Goal: Task Accomplishment & Management: Manage account settings

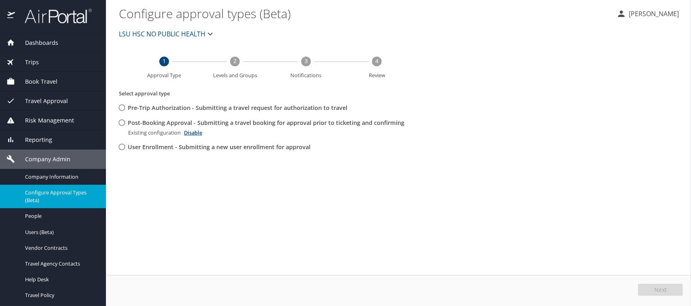
click at [36, 59] on span "Trips" at bounding box center [27, 62] width 24 height 9
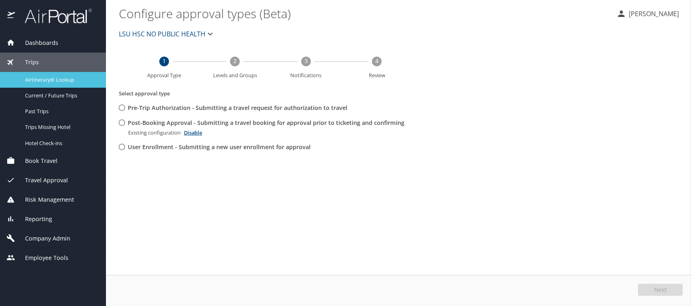
click at [44, 78] on span "Airtinerary® Lookup" at bounding box center [60, 80] width 71 height 8
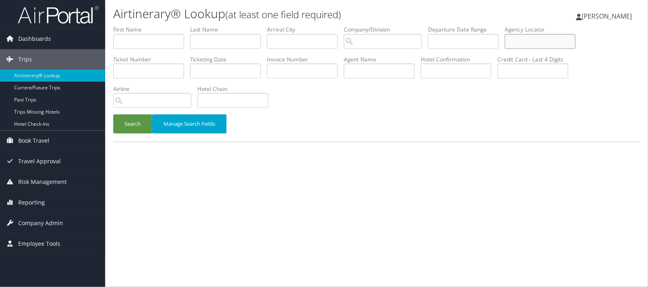
paste input "DG5D6N"
type input "DG5D6N"
click at [132, 126] on button "Search" at bounding box center [132, 123] width 39 height 19
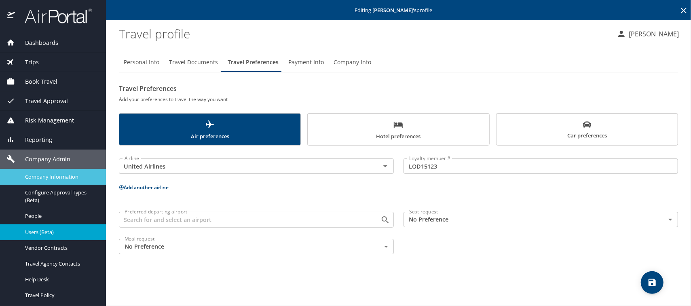
click at [37, 179] on span "Company Information" at bounding box center [60, 177] width 71 height 8
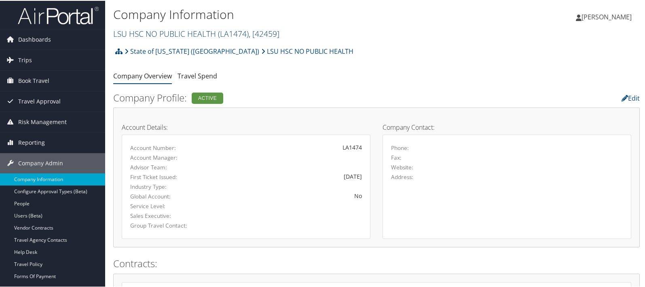
click at [167, 30] on link "LSU HSC NO PUBLIC HEALTH ( LA1474 ) , [ 42459 ]" at bounding box center [196, 32] width 166 height 11
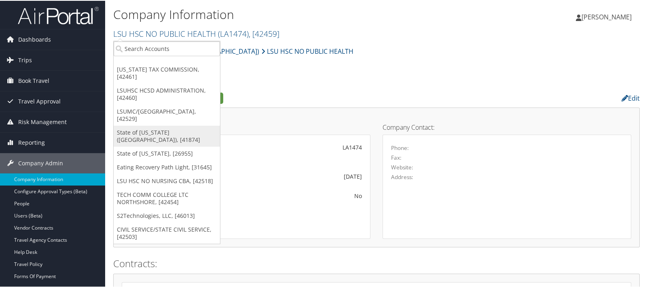
click at [148, 131] on link "State of Louisiana (SOLA), [41874]" at bounding box center [167, 135] width 106 height 21
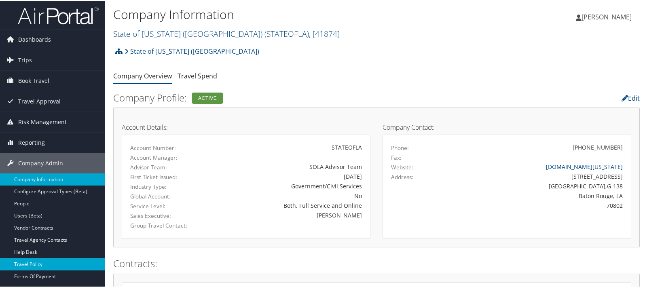
click at [36, 262] on link "Travel Policy" at bounding box center [52, 264] width 105 height 12
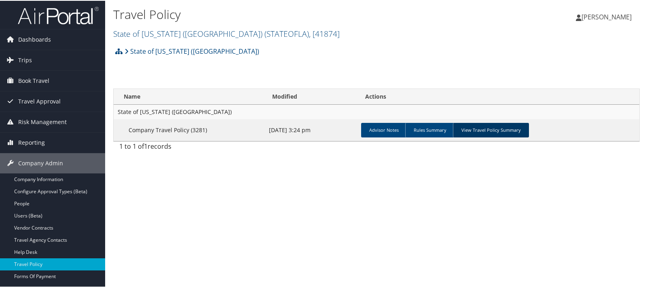
click at [496, 128] on link "View Travel Policy Summary" at bounding box center [491, 129] width 76 height 15
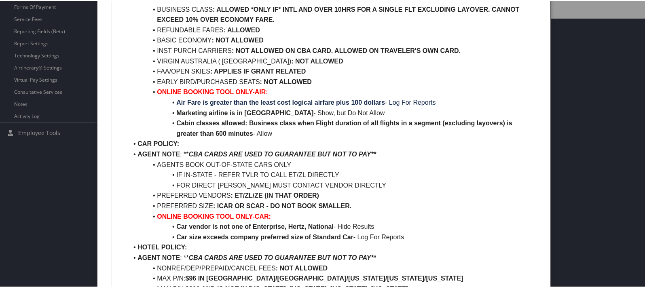
scroll to position [404, 0]
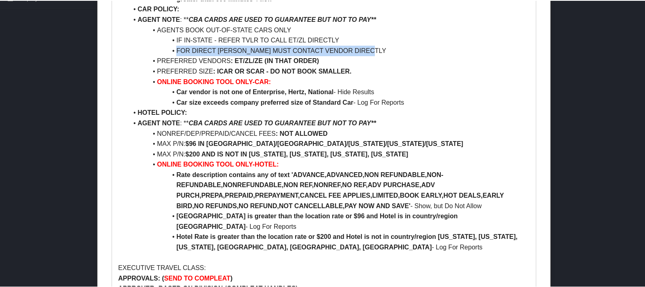
drag, startPoint x: 175, startPoint y: 49, endPoint x: 367, endPoint y: 47, distance: 192.0
click at [372, 49] on li "FOR DIRECT BILL TRVLS MUST CONTACT VENDOR DIRECTLY" at bounding box center [328, 50] width 401 height 11
copy li "FOR DIRECT BILL TRVLS MUST CONTACT VENDOR DIRECTLY"
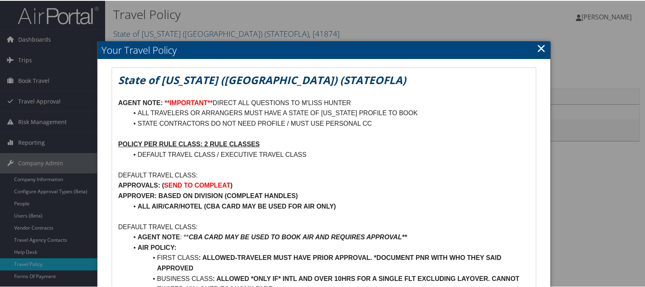
click at [540, 45] on link "×" at bounding box center [540, 47] width 9 height 16
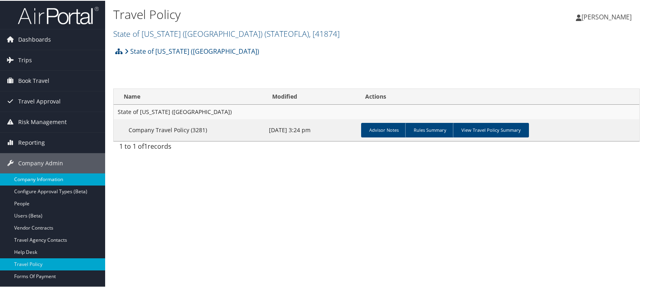
click at [39, 178] on link "Company Information" at bounding box center [52, 179] width 105 height 12
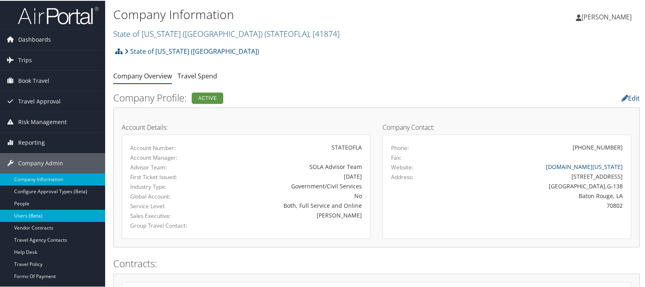
click at [32, 213] on link "Users (Beta)" at bounding box center [52, 215] width 105 height 12
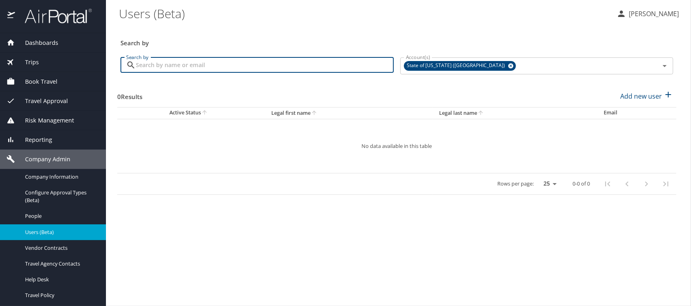
click at [146, 64] on input "Search by" at bounding box center [265, 64] width 258 height 15
drag, startPoint x: 158, startPoint y: 65, endPoint x: 131, endPoint y: 66, distance: 27.5
click at [131, 66] on div "michael aikele Search by" at bounding box center [256, 64] width 273 height 15
click at [173, 68] on input "aikele" at bounding box center [265, 64] width 258 height 15
click at [508, 63] on icon at bounding box center [511, 65] width 6 height 9
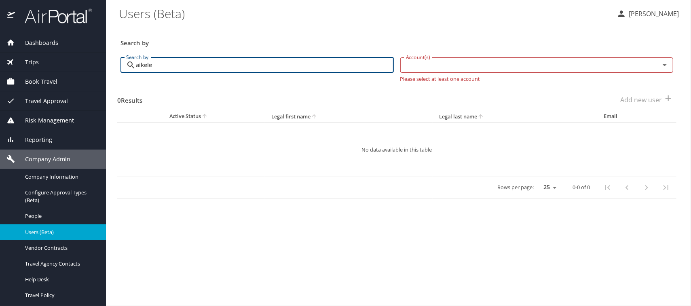
type input "aikele"
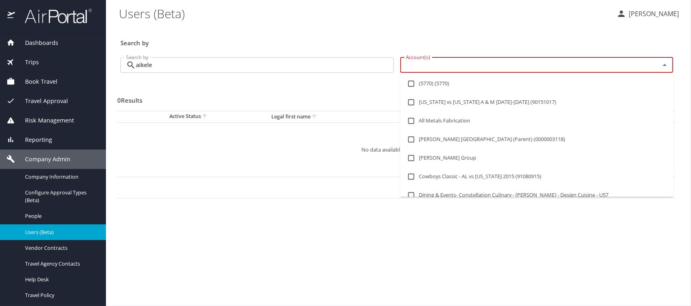
click at [441, 64] on input "Account(s)" at bounding box center [525, 65] width 245 height 11
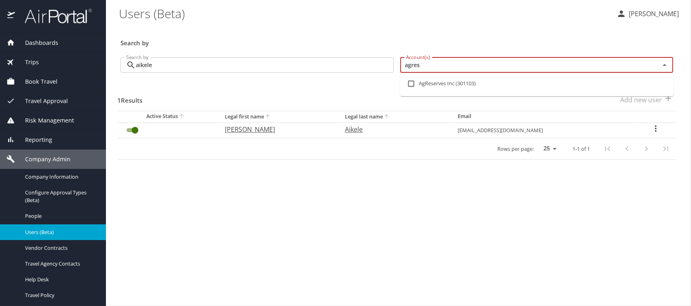
type input "agrese"
click at [411, 83] on input "checkbox" at bounding box center [410, 83] width 15 height 15
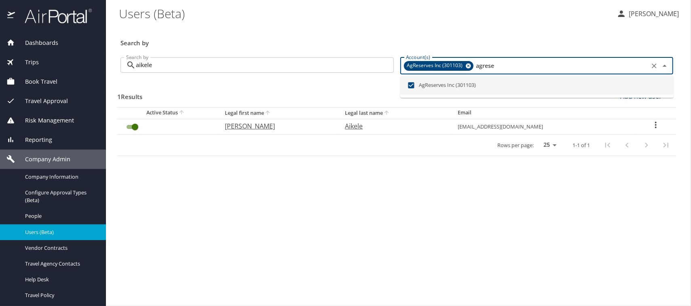
click at [435, 86] on li "AgReserves Inc (301103)" at bounding box center [536, 85] width 273 height 19
checkbox input "false"
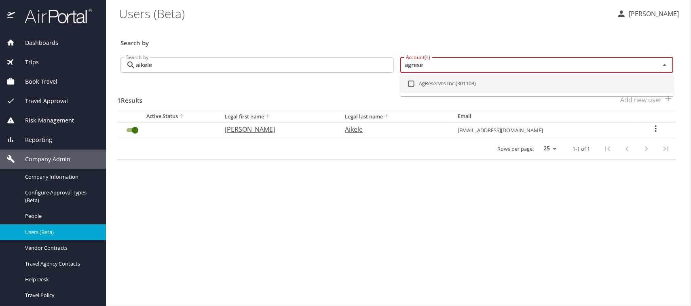
type input "agrese"
click at [654, 127] on icon "User Search Table" at bounding box center [656, 129] width 10 height 10
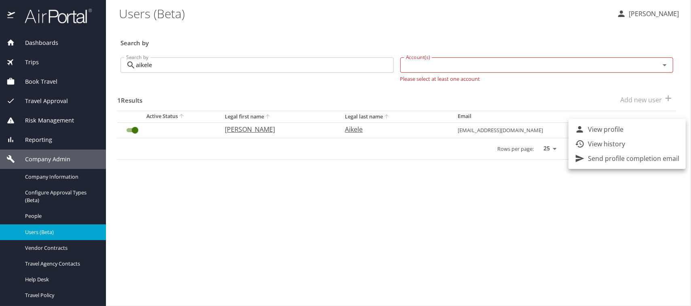
click at [612, 131] on p "View profile" at bounding box center [606, 130] width 36 height 10
select select "US"
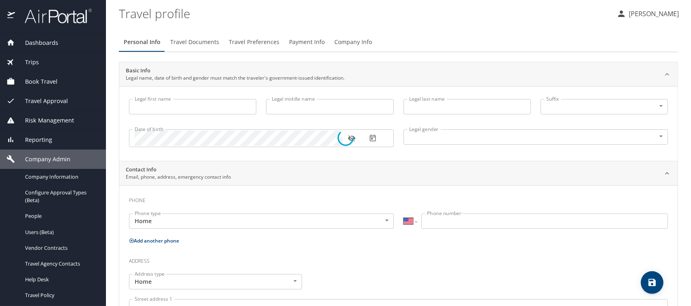
select select "US"
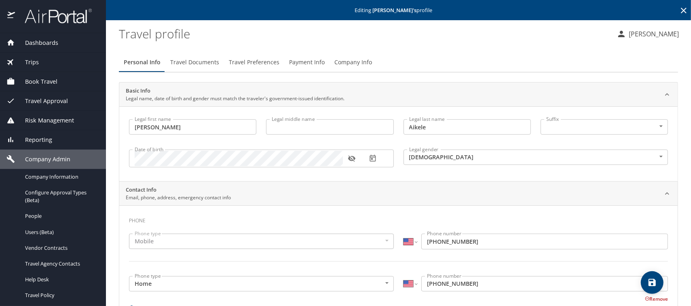
type input "Michael"
type input "Aikele"
type input "Male"
click at [339, 63] on span "Company Info" at bounding box center [353, 62] width 38 height 10
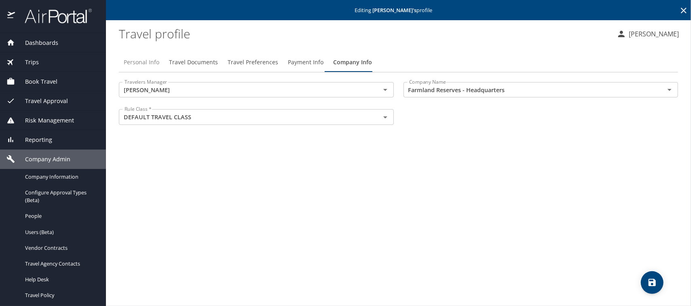
click at [133, 58] on span "Personal Info" at bounding box center [142, 62] width 36 height 10
select select "US"
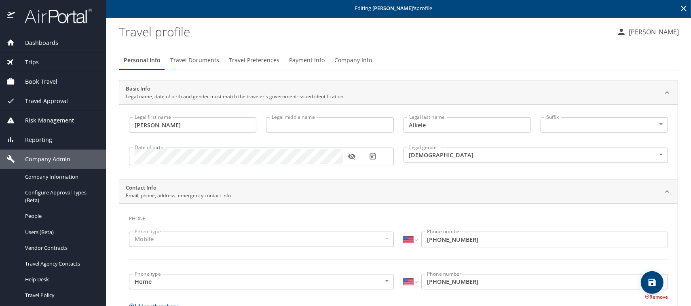
scroll to position [146, 0]
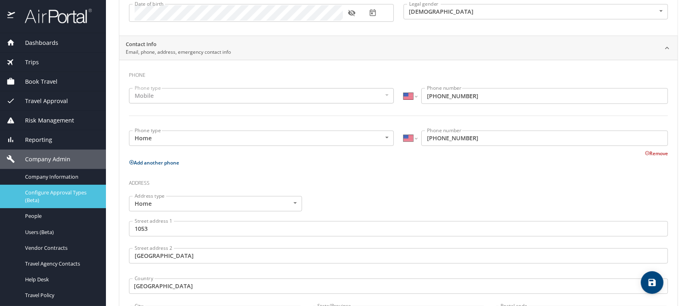
click at [63, 193] on span "Configure Approval Types (Beta)" at bounding box center [60, 196] width 71 height 15
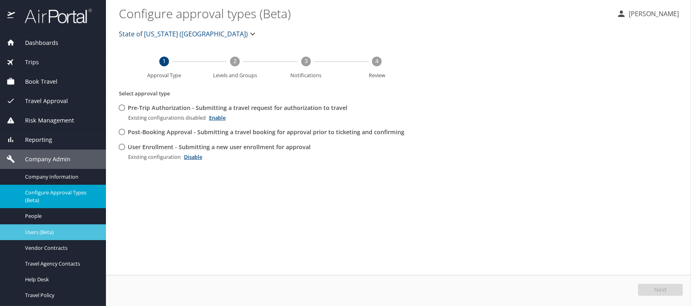
click at [44, 230] on span "Users (Beta)" at bounding box center [60, 232] width 71 height 8
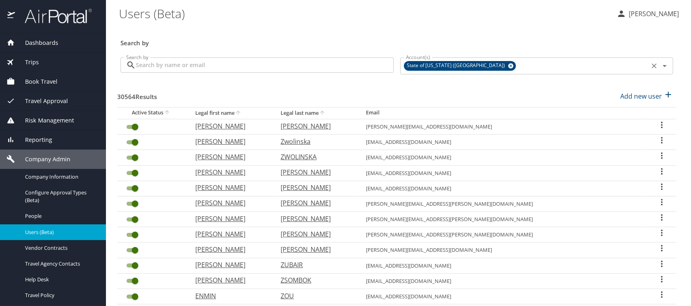
click at [508, 66] on icon at bounding box center [510, 65] width 5 height 5
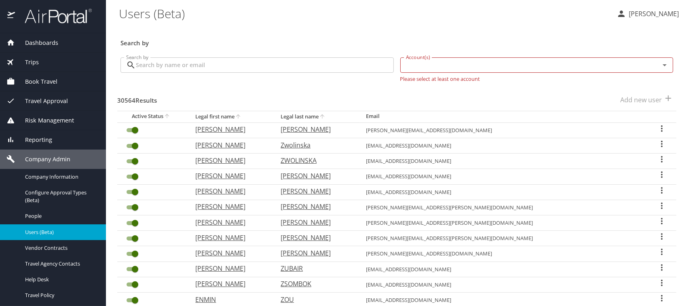
click at [455, 66] on input "Account(s)" at bounding box center [525, 65] width 245 height 11
type input "agrese"
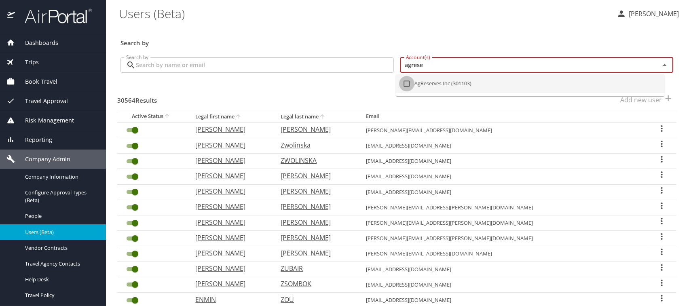
click at [407, 81] on input "checkbox" at bounding box center [406, 83] width 15 height 15
checkbox input "true"
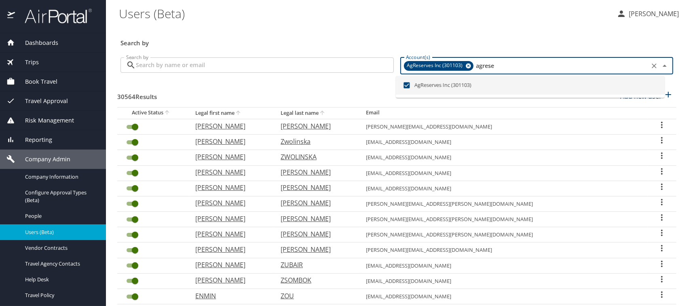
checkbox input "false"
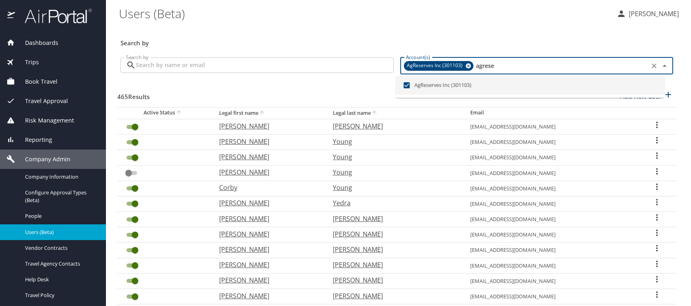
type input "agrese"
click at [351, 82] on div "465 Results Add new user" at bounding box center [396, 96] width 559 height 30
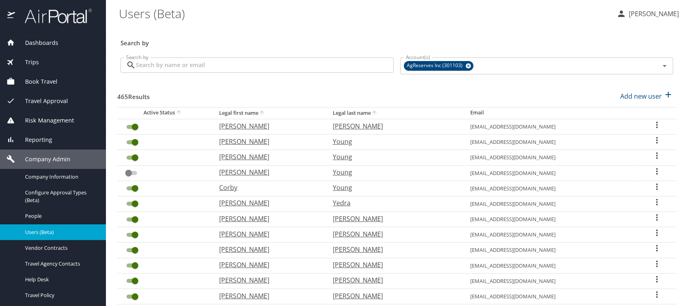
click at [162, 70] on input "Search by" at bounding box center [265, 64] width 258 height 15
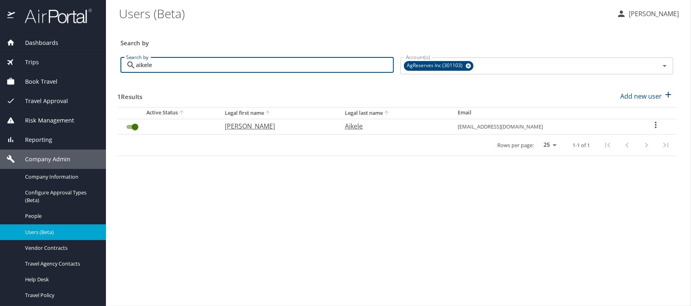
type input "aikele"
click at [369, 127] on p "Aikele" at bounding box center [393, 126] width 97 height 10
select select "US"
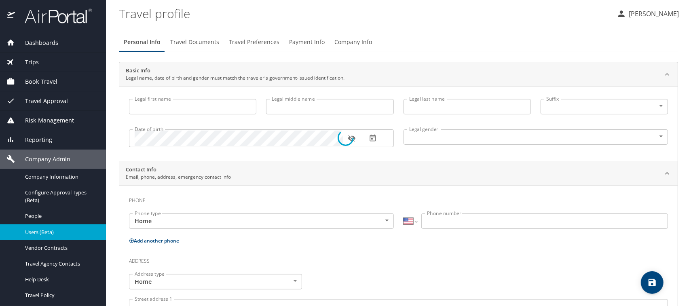
type input "Michael"
type input "Aikele"
type input "Male"
select select "US"
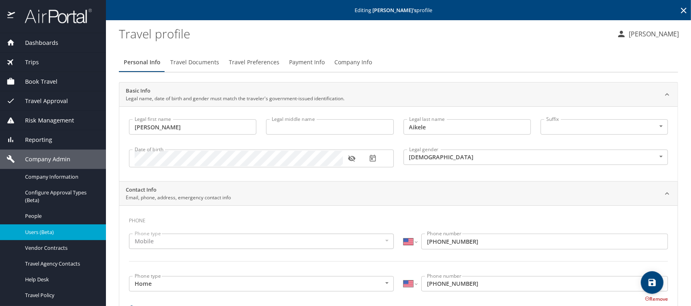
click at [339, 61] on span "Company Info" at bounding box center [353, 62] width 38 height 10
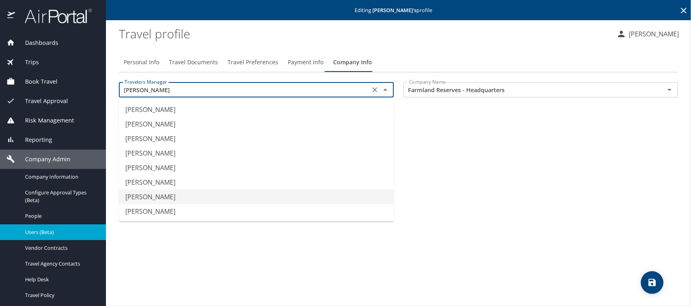
click at [301, 91] on input "Erik Jacobsen" at bounding box center [244, 89] width 246 height 11
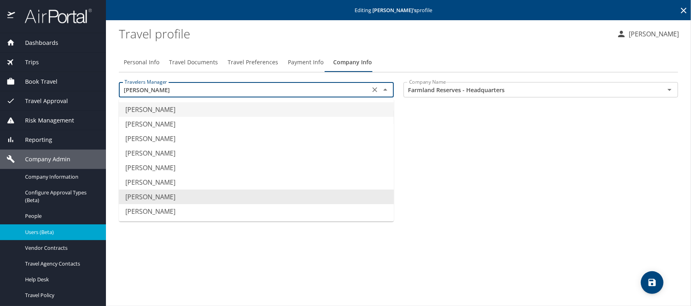
type input "Aaron Andrus"
click at [45, 98] on span "Travel Approval" at bounding box center [41, 101] width 53 height 9
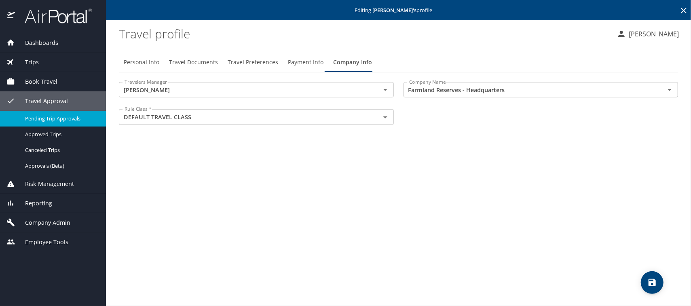
click at [49, 118] on span "Pending Trip Approvals" at bounding box center [60, 119] width 71 height 8
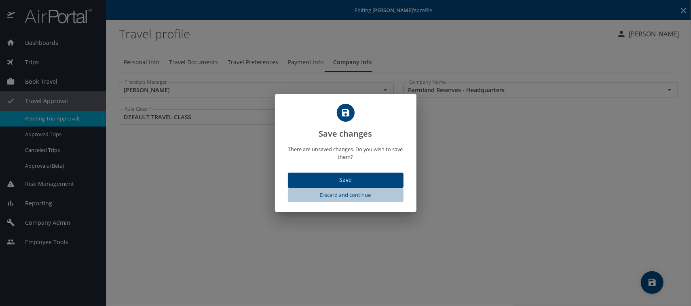
click at [338, 195] on span "Discard and continue" at bounding box center [345, 194] width 109 height 9
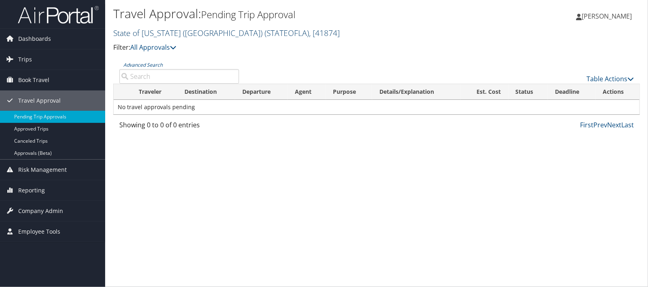
click at [136, 30] on link "State of [US_STATE] (SOLA) ( STATEOFLA ) , [ 41874 ]" at bounding box center [226, 32] width 226 height 11
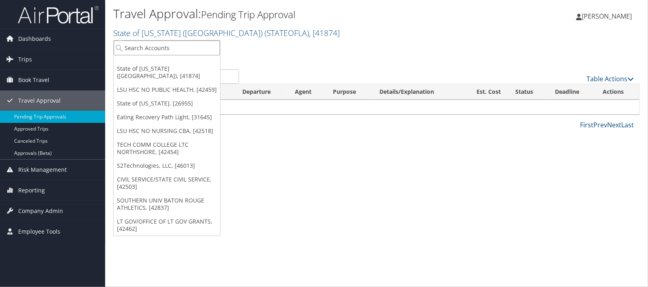
click at [137, 44] on input "search" at bounding box center [167, 47] width 106 height 15
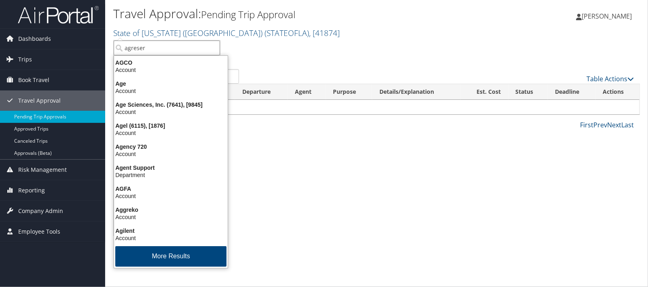
type input "agreserv"
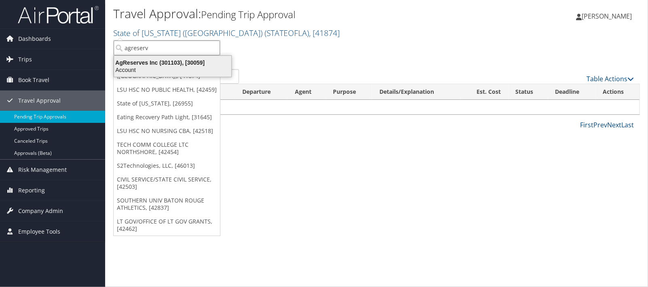
click at [142, 60] on div "AgReserves Inc (301103), [30059]" at bounding box center [172, 62] width 127 height 7
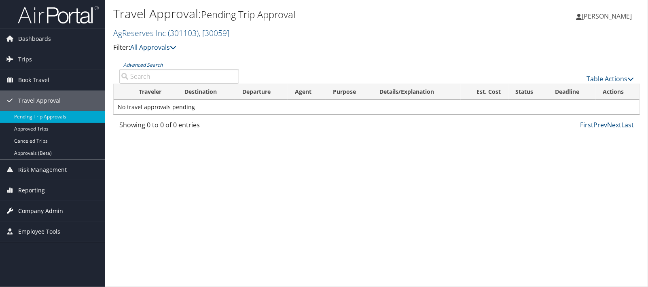
click at [38, 209] on span "Company Admin" at bounding box center [40, 211] width 45 height 20
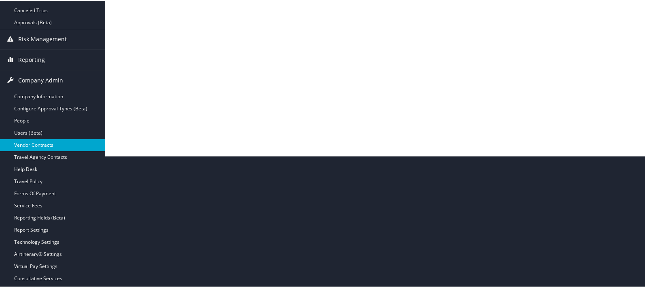
scroll to position [135, 0]
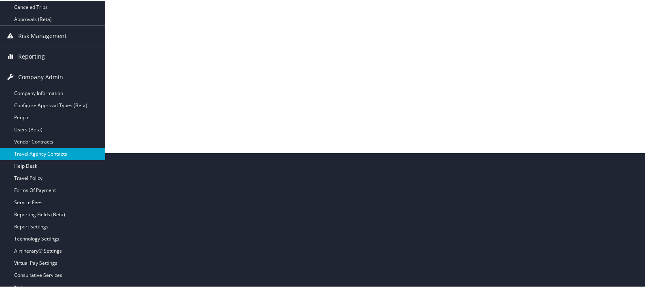
click at [37, 152] on link "Travel Agency Contacts" at bounding box center [52, 153] width 105 height 12
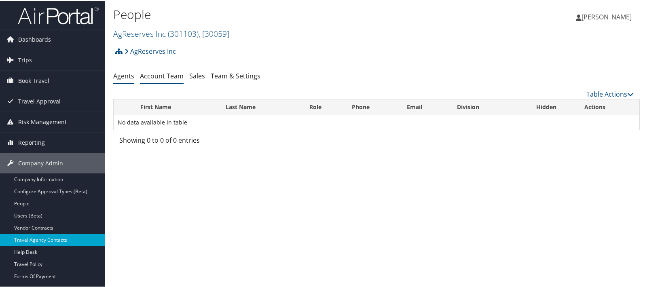
click at [154, 72] on link "Account Team" at bounding box center [162, 75] width 44 height 9
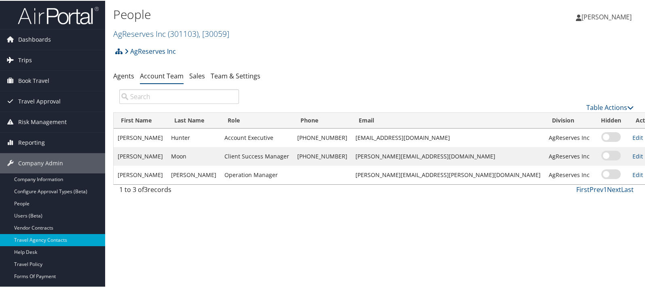
click at [34, 61] on link "Trips" at bounding box center [52, 59] width 105 height 20
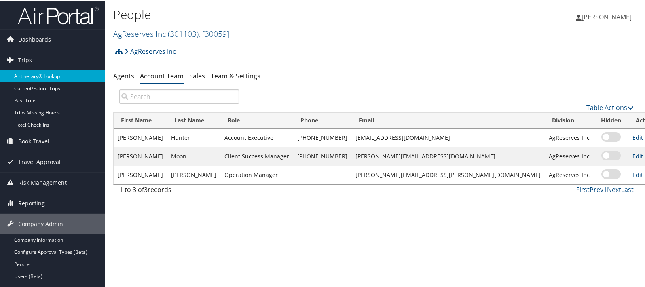
click at [36, 73] on link "Airtinerary® Lookup" at bounding box center [52, 76] width 105 height 12
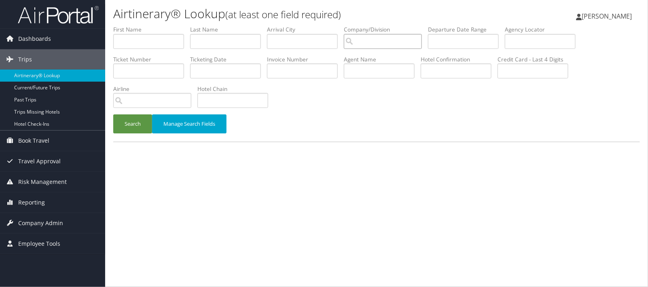
click at [366, 38] on input "search" at bounding box center [383, 41] width 78 height 15
click at [388, 55] on div "AgReserves Inc (301103)" at bounding box center [396, 57] width 90 height 8
type input "AgReserves Inc"
click at [144, 122] on button "Search" at bounding box center [132, 123] width 39 height 19
